Goal: Transaction & Acquisition: Purchase product/service

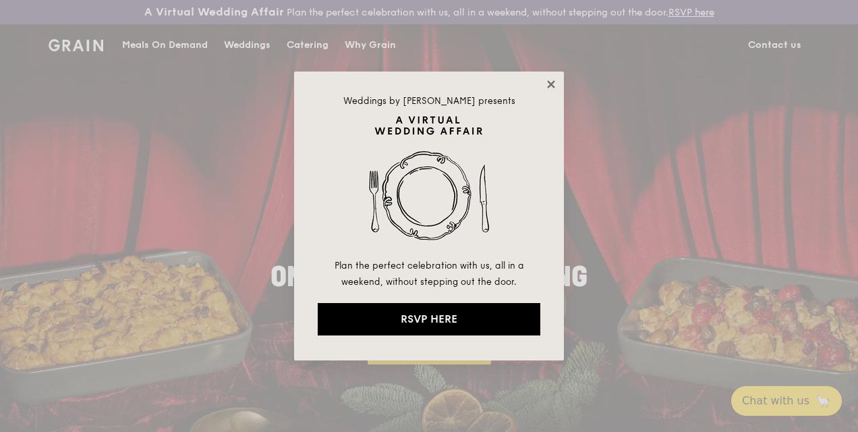
click at [549, 84] on icon at bounding box center [551, 84] width 12 height 12
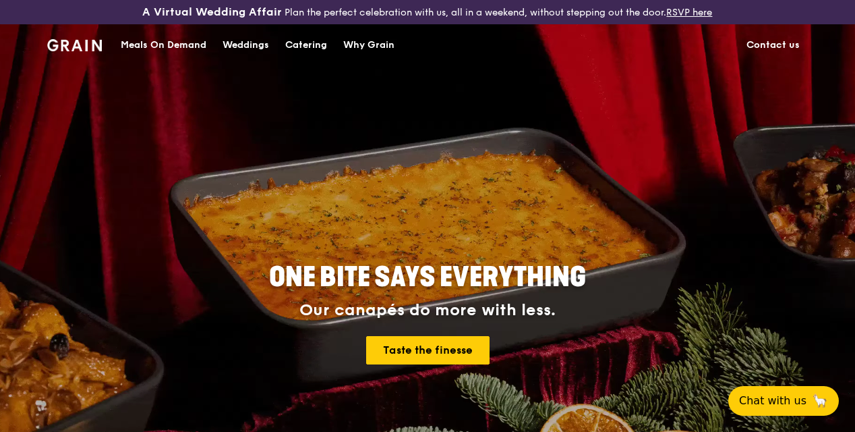
click at [158, 55] on div "Meals On Demand" at bounding box center [164, 45] width 86 height 40
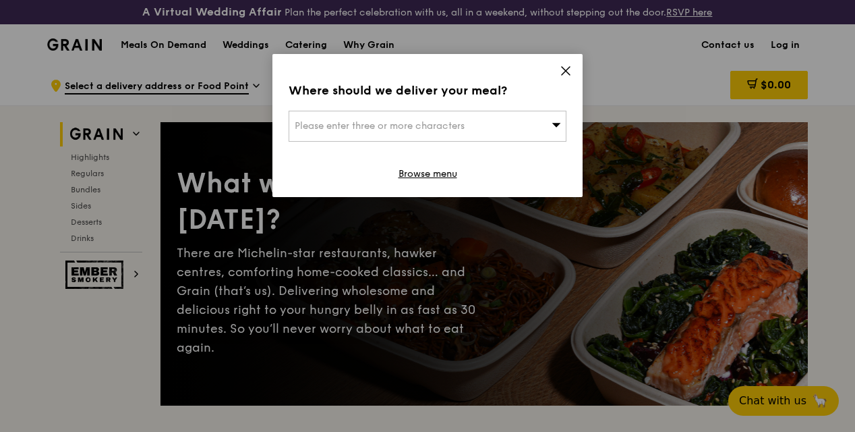
click at [559, 72] on div "Where should we deliver your meal? Please enter three or more characters Browse…" at bounding box center [428, 125] width 310 height 143
click at [565, 73] on icon at bounding box center [566, 71] width 12 height 12
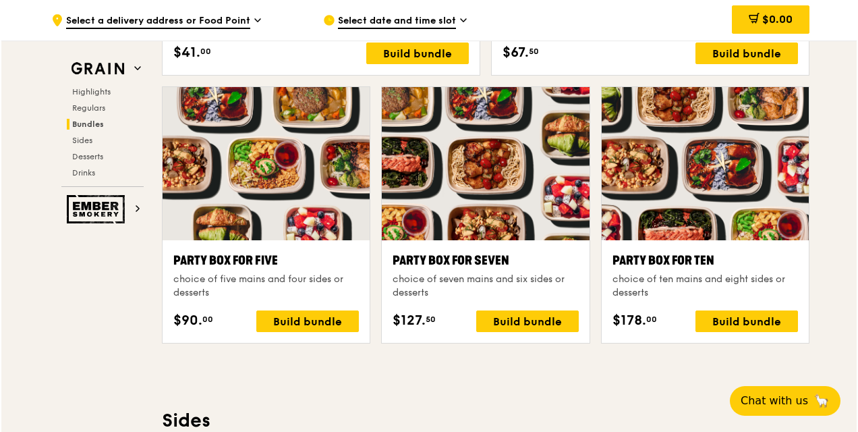
scroll to position [2768, 0]
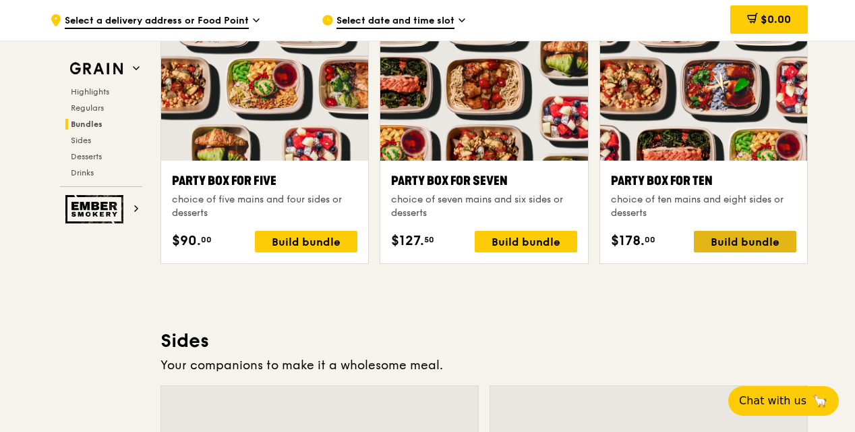
click at [731, 252] on div "Build bundle" at bounding box center [745, 242] width 103 height 22
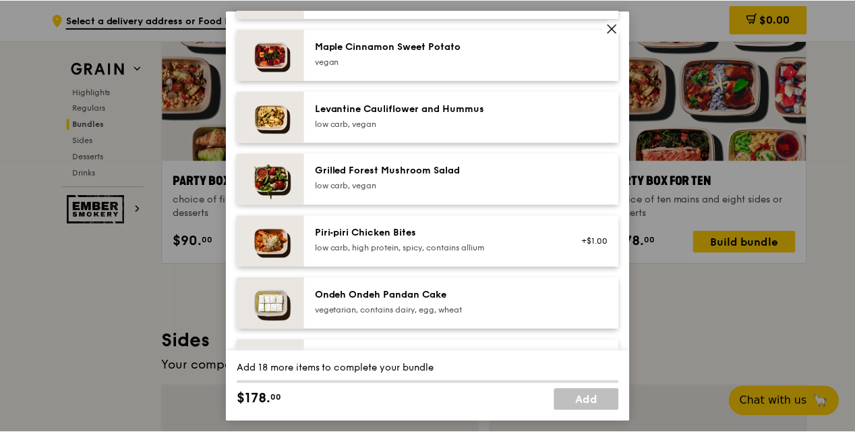
scroll to position [809, 0]
click at [608, 26] on icon at bounding box center [614, 28] width 12 height 12
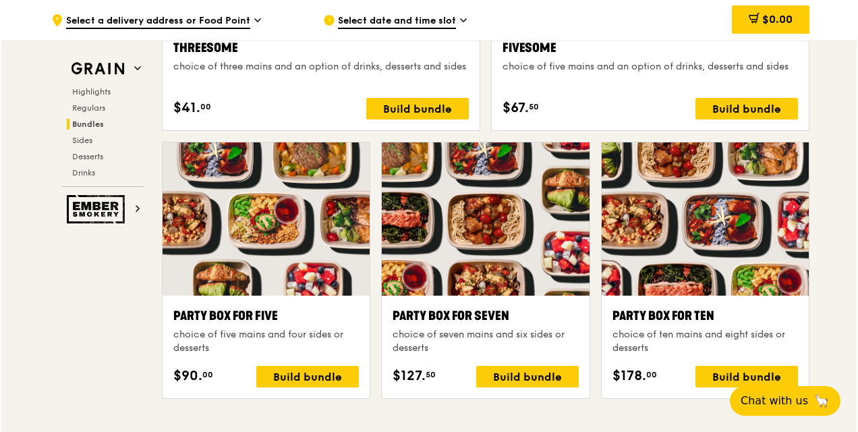
scroll to position [2701, 0]
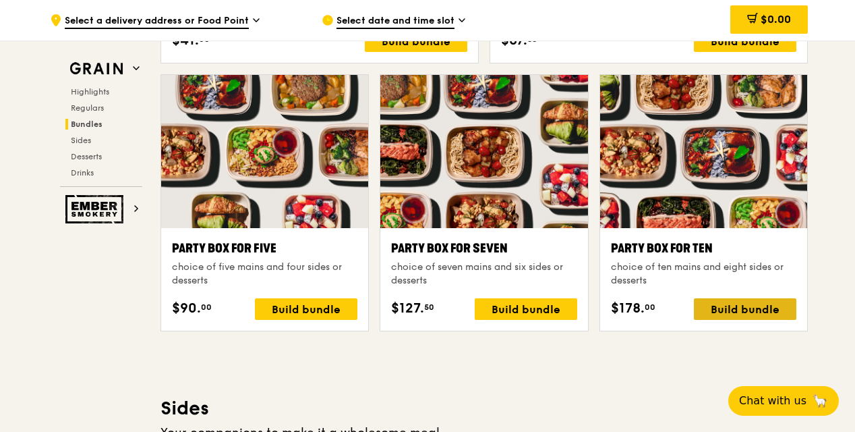
click at [712, 319] on div "Build bundle" at bounding box center [745, 309] width 103 height 22
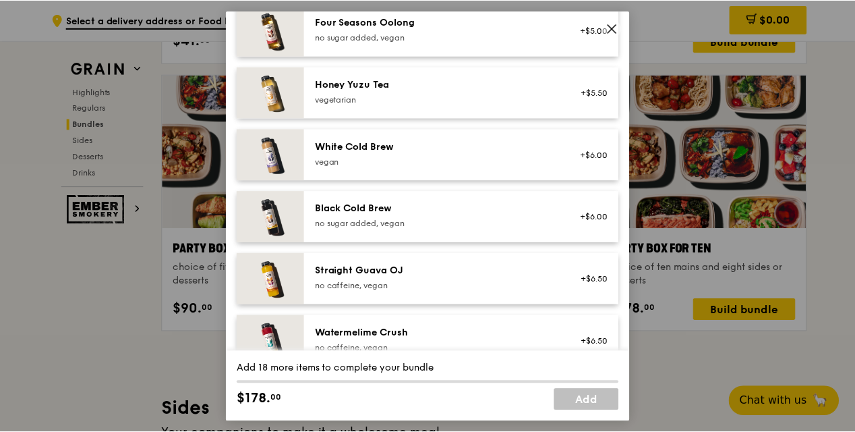
scroll to position [1674, 0]
